Goal: Information Seeking & Learning: Learn about a topic

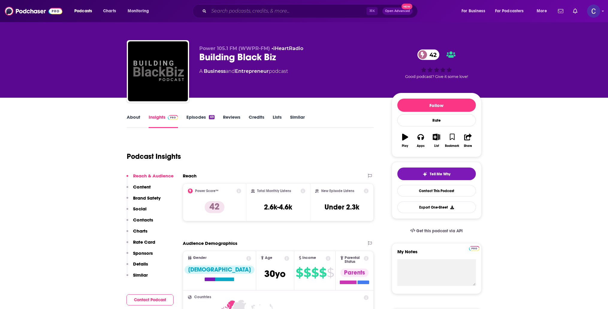
click at [277, 13] on input "Search podcasts, credits, & more..." at bounding box center [288, 11] width 158 height 10
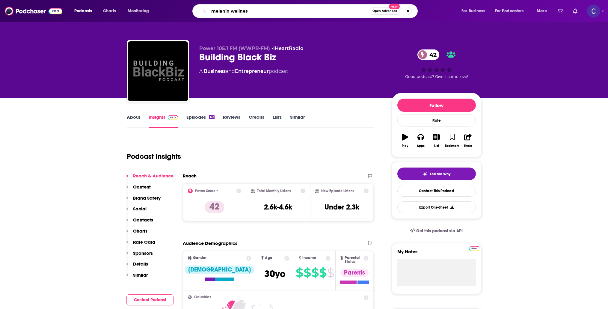
type input "melanin wellness"
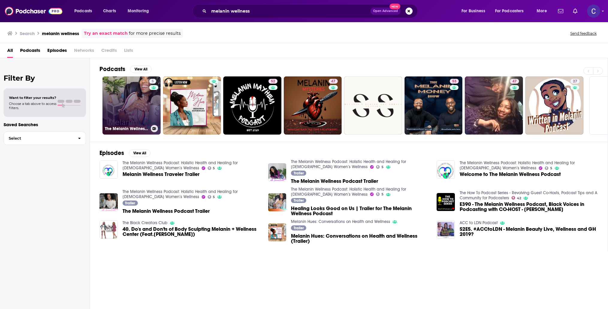
click at [108, 96] on link "5 The Melanin Wellness Podcast: Holistic Health and Healing for Black Women’s W…" at bounding box center [131, 105] width 58 height 58
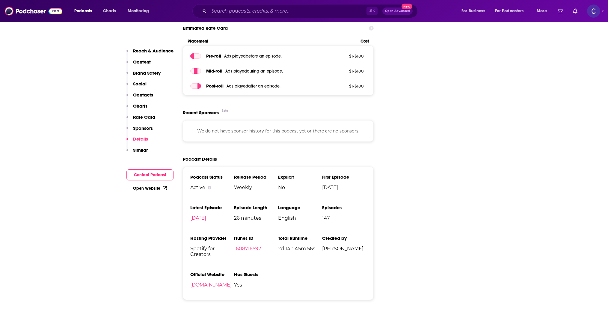
scroll to position [750, 0]
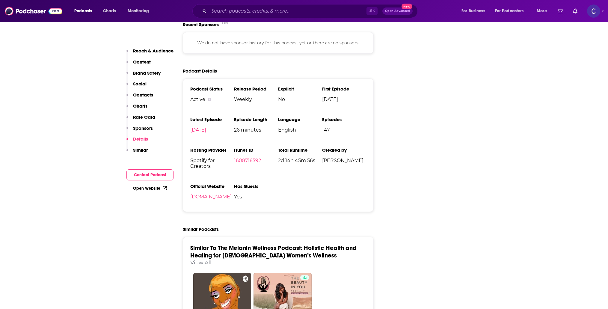
click at [228, 197] on link "themelaninwellnesspodcast.com" at bounding box center [210, 197] width 41 height 6
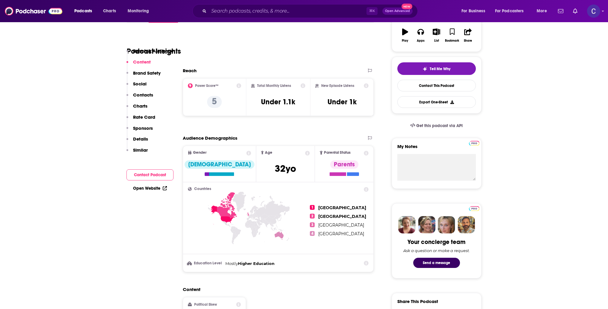
scroll to position [43, 0]
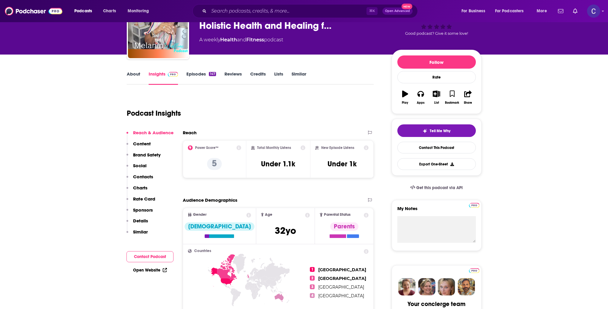
click at [193, 73] on link "Episodes 147" at bounding box center [200, 78] width 29 height 14
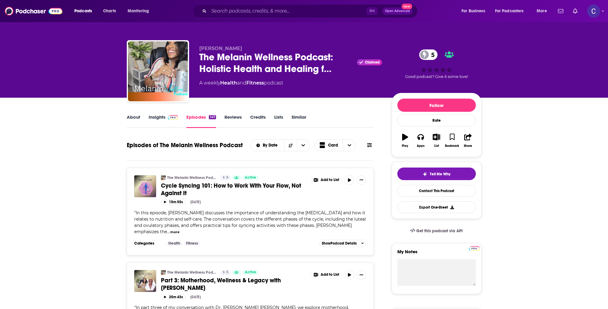
click at [154, 115] on link "Insights" at bounding box center [164, 121] width 30 height 14
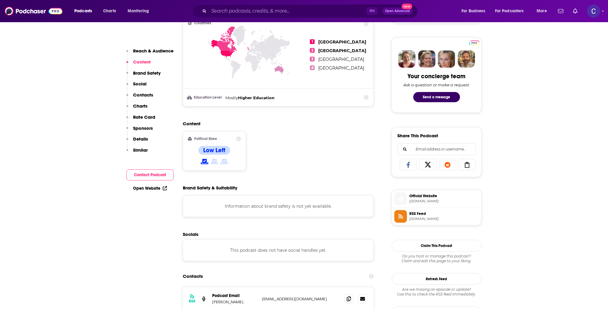
scroll to position [387, 0]
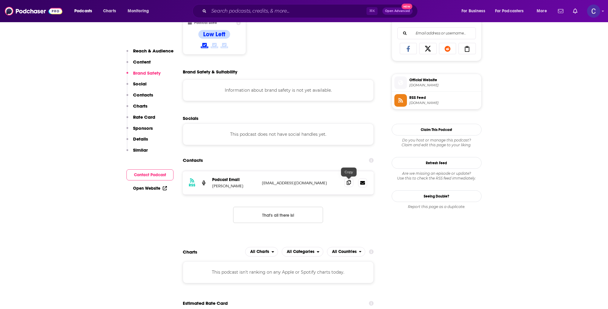
click at [352, 186] on span at bounding box center [348, 182] width 9 height 9
click at [220, 12] on input "Search podcasts, credits, & more..." at bounding box center [288, 11] width 158 height 10
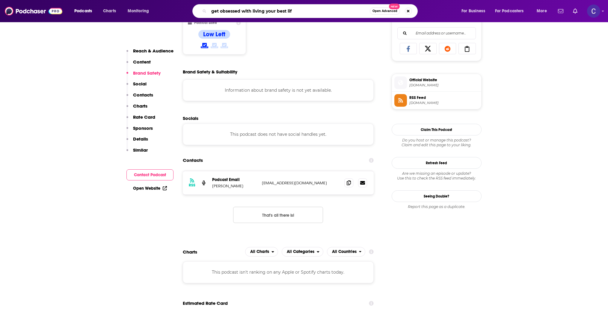
type input "get obsessed with living your best life"
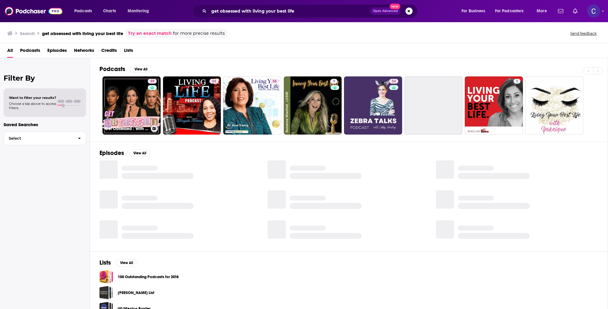
click at [139, 93] on link "39 Get Obsessed : With Living Your Best Life" at bounding box center [131, 105] width 58 height 58
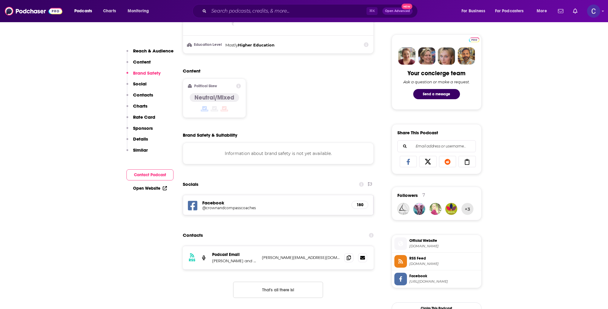
scroll to position [363, 0]
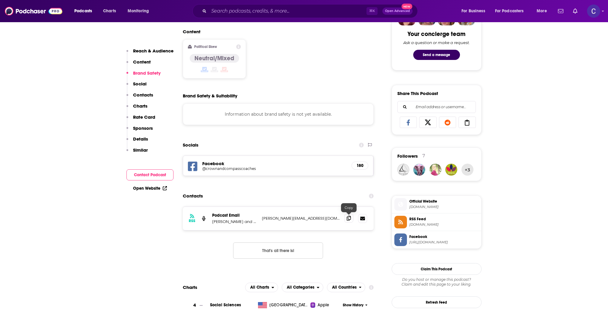
click at [351, 217] on icon at bounding box center [349, 218] width 4 height 5
click at [220, 171] on div "Facebook @crownandcompasscoaches 180" at bounding box center [278, 166] width 191 height 20
click at [221, 168] on h5 "@crownandcompasscoaches" at bounding box center [250, 168] width 96 height 4
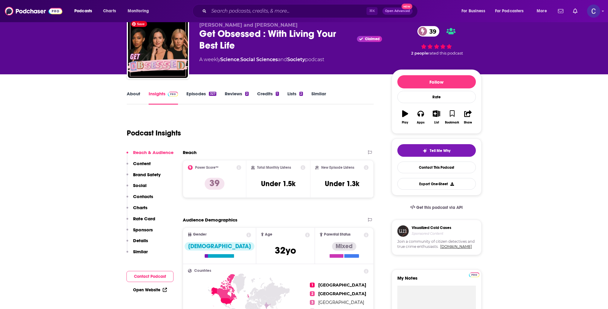
scroll to position [0, 0]
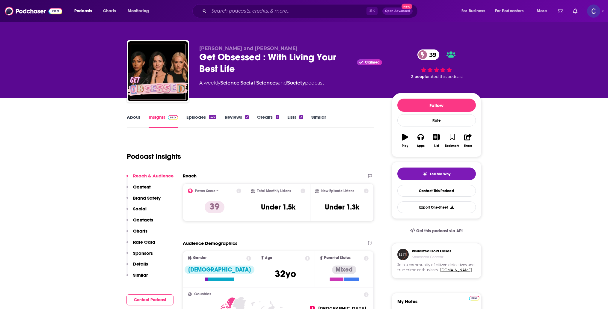
click at [128, 117] on link "About" at bounding box center [133, 121] width 13 height 14
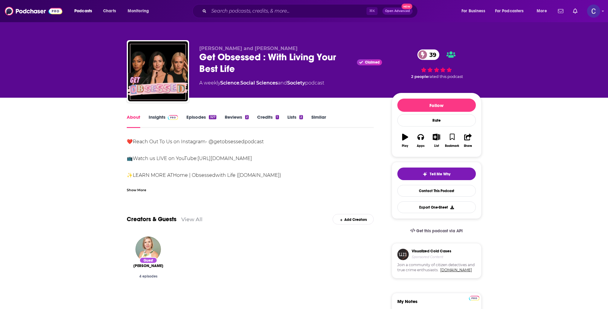
click at [195, 116] on link "Episodes 327" at bounding box center [201, 121] width 30 height 14
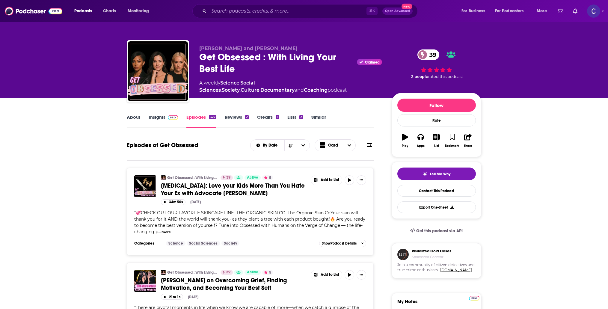
click at [137, 116] on link "About" at bounding box center [133, 121] width 13 height 14
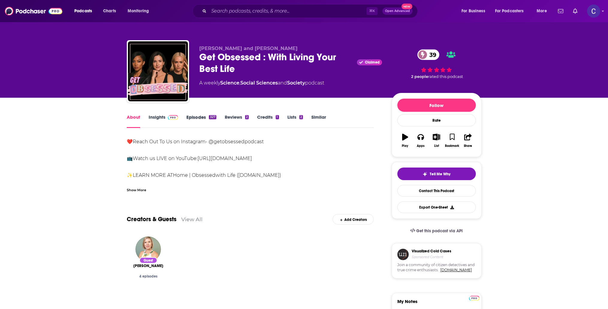
click at [218, 117] on div "Episodes 327" at bounding box center [205, 121] width 38 height 14
click at [208, 118] on link "Episodes 327" at bounding box center [201, 121] width 30 height 14
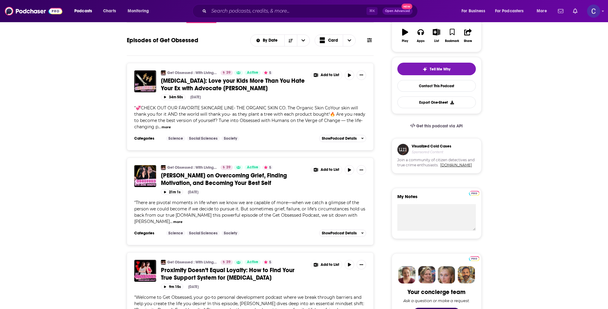
scroll to position [34, 0]
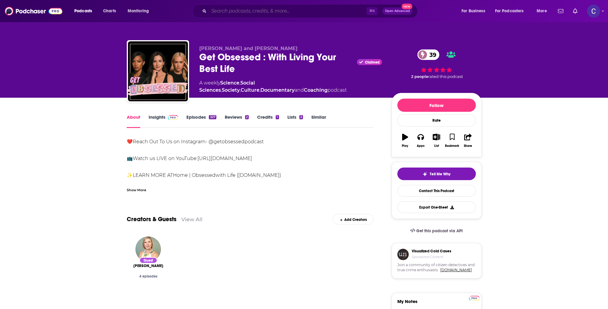
click at [324, 14] on input "Search podcasts, credits, & more..." at bounding box center [288, 11] width 158 height 10
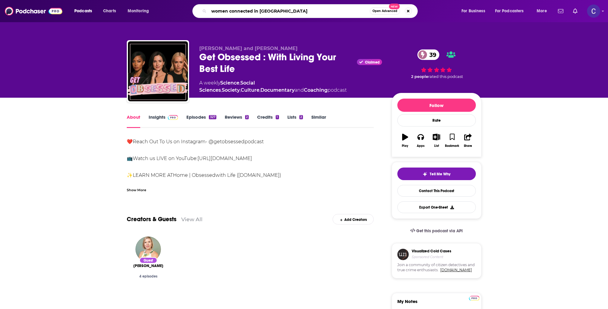
type input "women connected in wisdom"
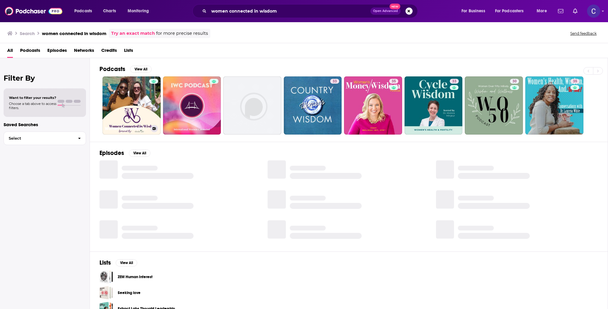
click at [159, 98] on link "Women Connected In Wisdom Podcast" at bounding box center [131, 105] width 58 height 58
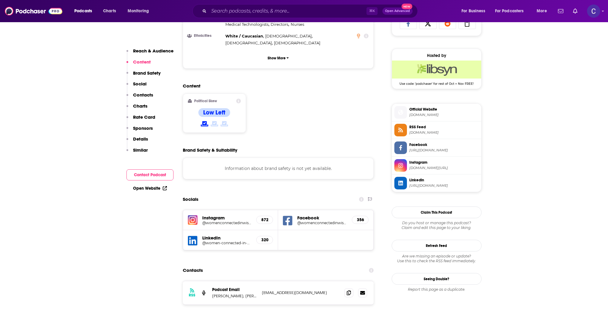
scroll to position [450, 0]
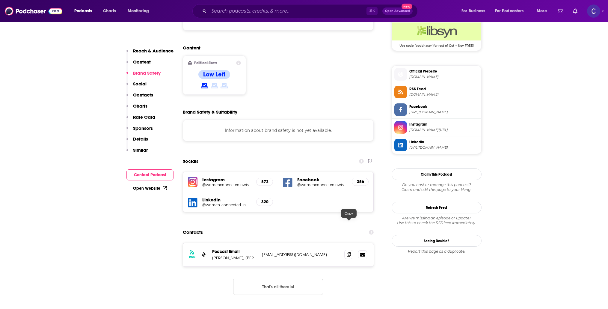
click at [349, 252] on icon at bounding box center [349, 254] width 4 height 5
click at [312, 8] on input "Search podcasts, credits, & more..." at bounding box center [288, 11] width 158 height 10
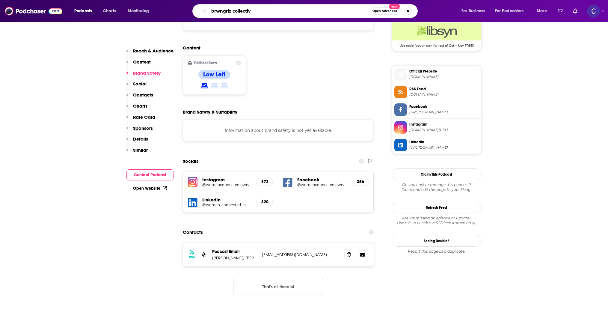
type input "brwngrlz collective"
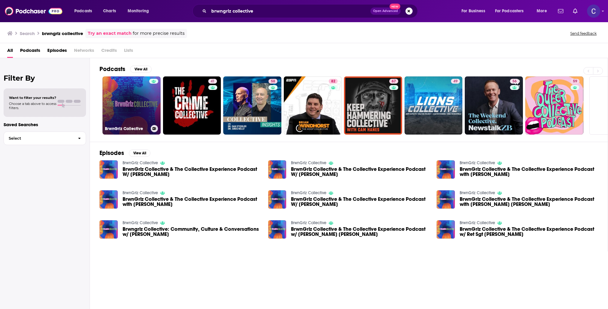
click at [143, 113] on link "BrwnGrlz Collective" at bounding box center [131, 105] width 58 height 58
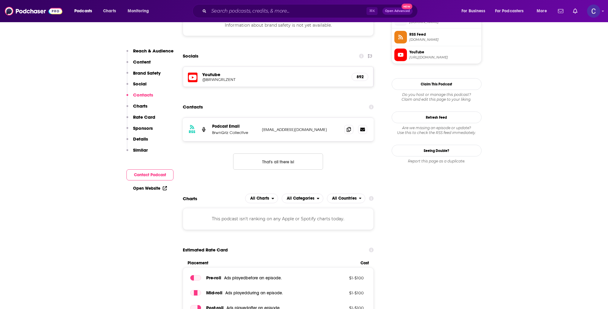
scroll to position [460, 0]
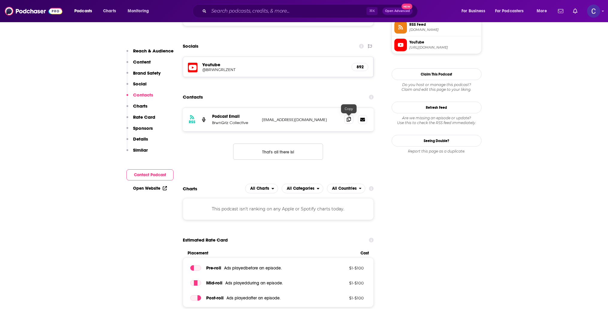
click at [347, 122] on icon at bounding box center [349, 119] width 4 height 5
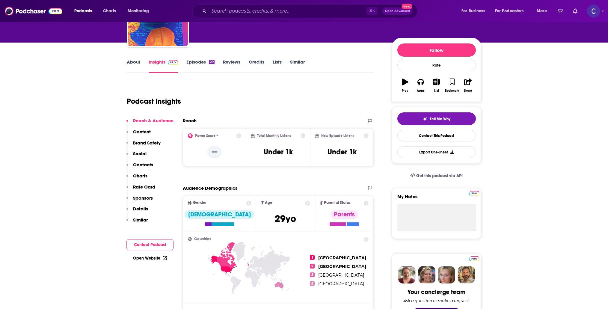
scroll to position [0, 0]
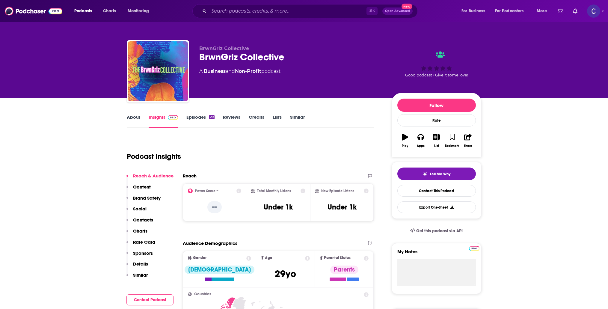
click at [201, 117] on link "Episodes 29" at bounding box center [200, 121] width 28 height 14
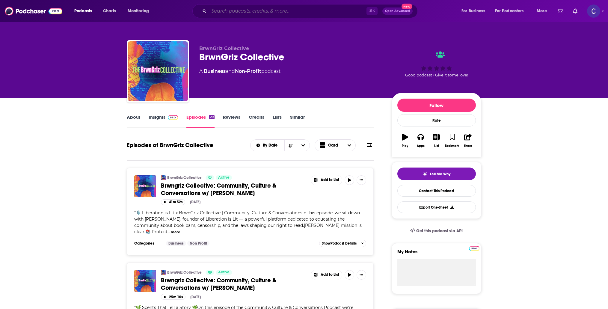
click at [236, 13] on input "Search podcasts, credits, & more..." at bounding box center [288, 11] width 158 height 10
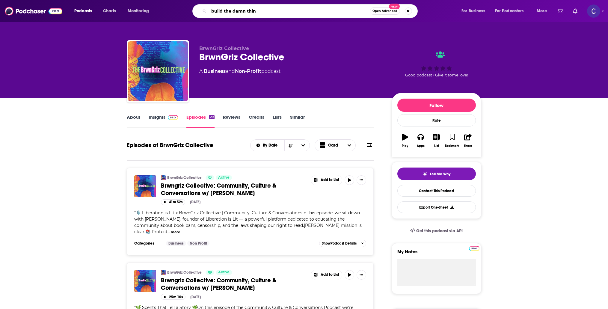
type input "build the damn thing"
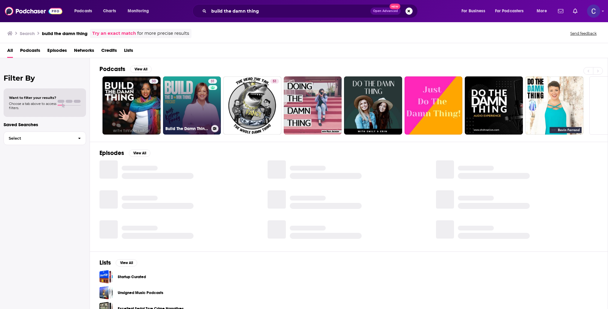
click at [183, 107] on link "31 Build The Damn Thing with [PERSON_NAME]" at bounding box center [192, 105] width 58 height 58
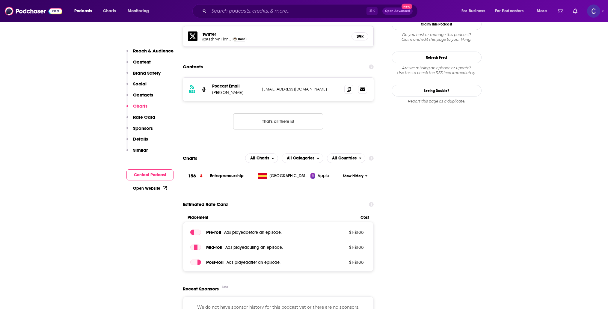
scroll to position [488, 0]
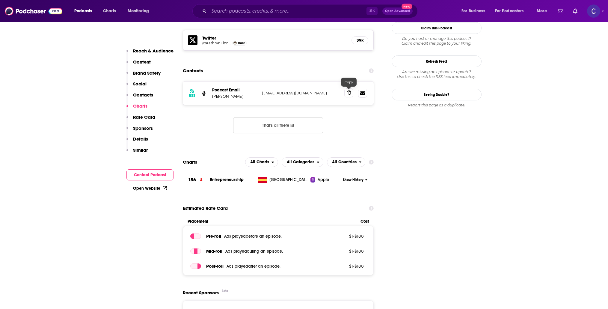
click at [349, 91] on icon at bounding box center [349, 93] width 4 height 5
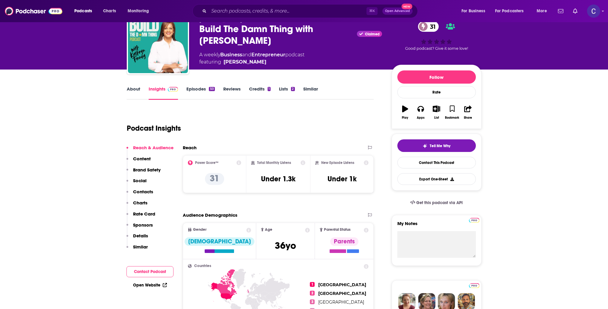
scroll to position [0, 0]
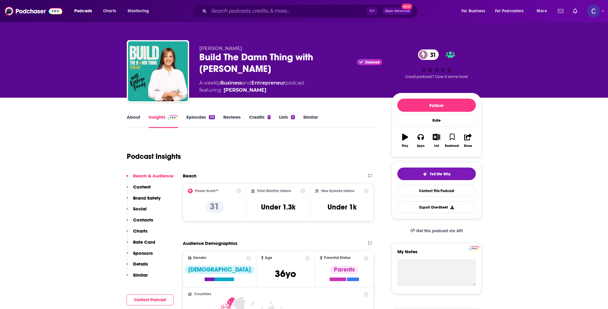
click at [139, 120] on link "About" at bounding box center [133, 121] width 13 height 14
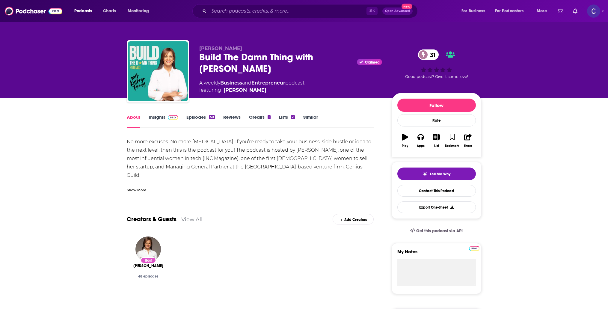
click at [195, 118] on link "Episodes 50" at bounding box center [200, 121] width 28 height 14
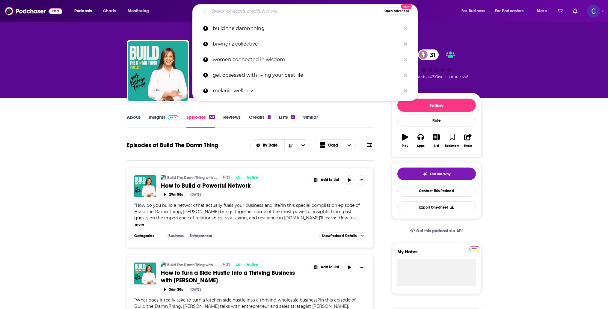
click at [275, 10] on input "Search podcasts, credits, & more..." at bounding box center [295, 11] width 173 height 10
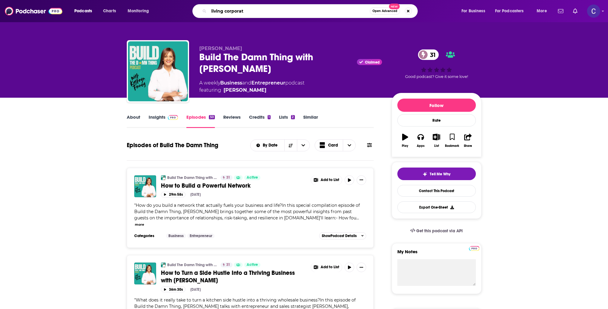
type input "living corporate"
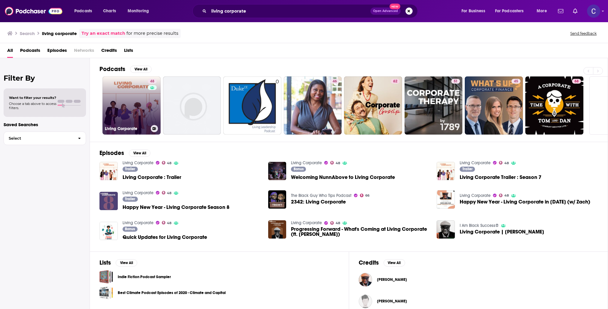
click at [115, 94] on link "48 Living Corporate" at bounding box center [131, 105] width 58 height 58
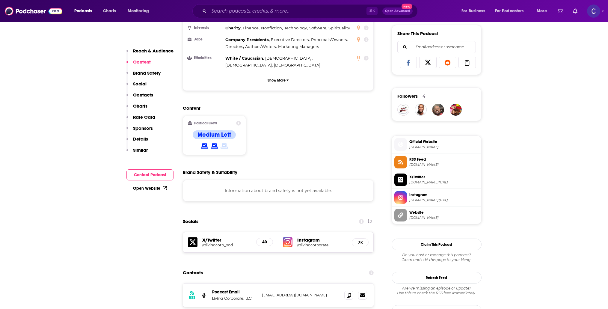
scroll to position [379, 0]
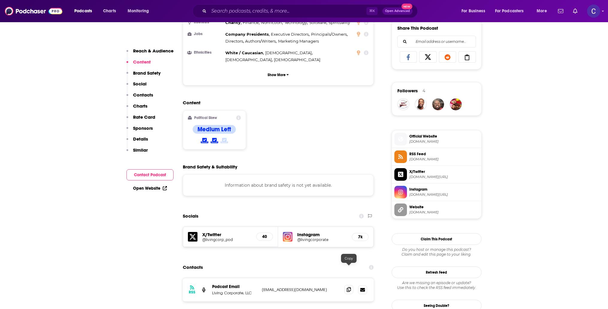
click at [351, 285] on span at bounding box center [348, 289] width 9 height 9
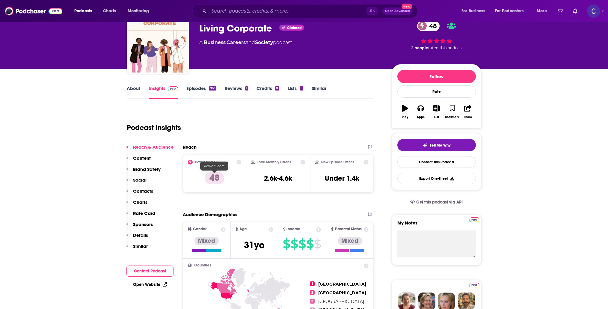
scroll to position [0, 0]
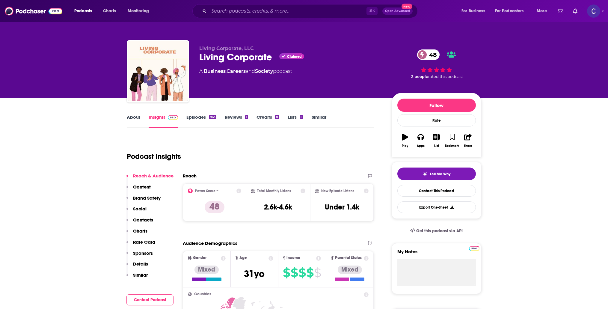
click at [132, 122] on link "About" at bounding box center [133, 121] width 13 height 14
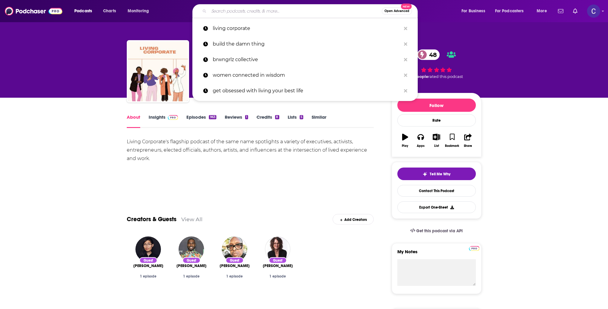
click at [260, 10] on input "Search podcasts, credits, & more..." at bounding box center [295, 11] width 173 height 10
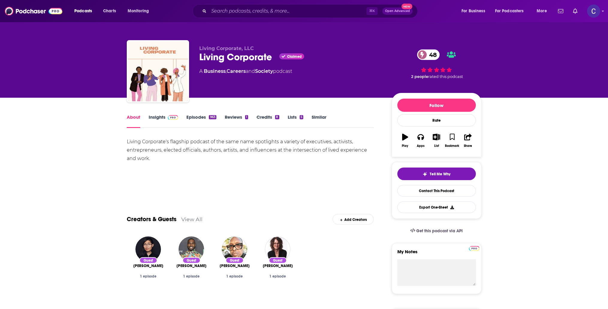
click at [195, 116] on link "Episodes 963" at bounding box center [201, 121] width 30 height 14
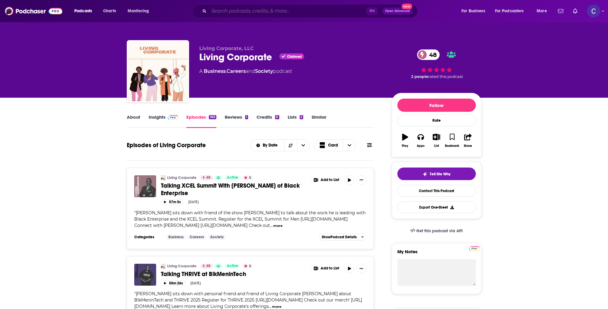
click at [237, 9] on input "Search podcasts, credits, & more..." at bounding box center [288, 11] width 158 height 10
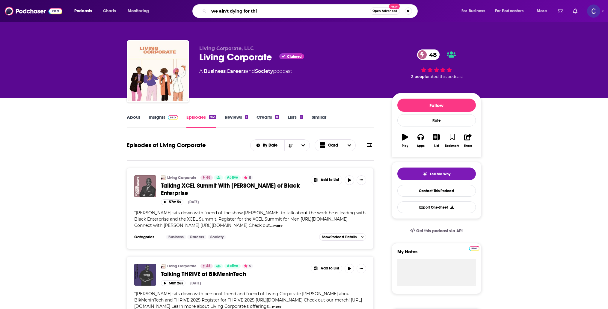
type input "we ain't dying for this"
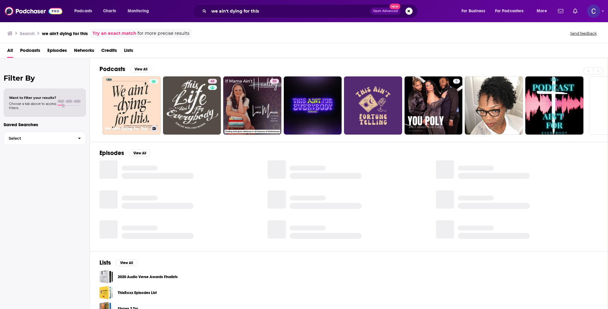
click at [148, 103] on link "We Ain't Dying For This" at bounding box center [131, 105] width 58 height 58
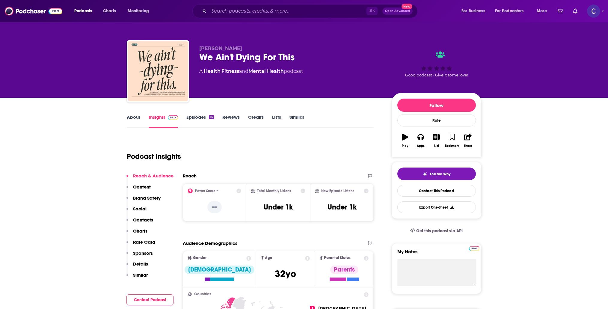
click at [134, 117] on link "About" at bounding box center [133, 121] width 13 height 14
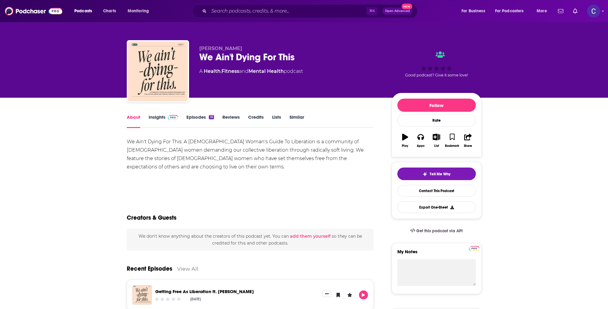
click at [153, 118] on link "Insights" at bounding box center [164, 121] width 30 height 14
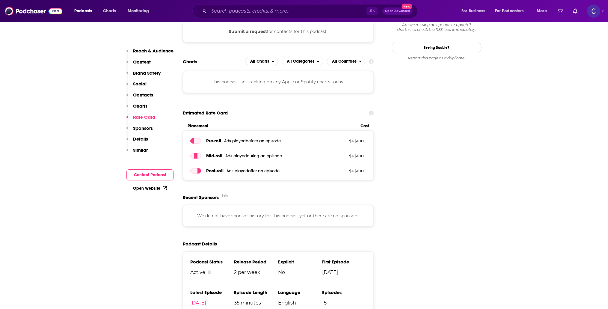
scroll to position [564, 0]
